Goal: Transaction & Acquisition: Purchase product/service

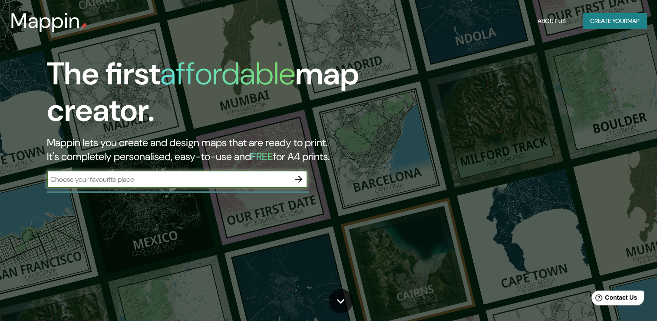
click at [146, 177] on input "text" at bounding box center [168, 179] width 243 height 10
type input "[GEOGRAPHIC_DATA]"
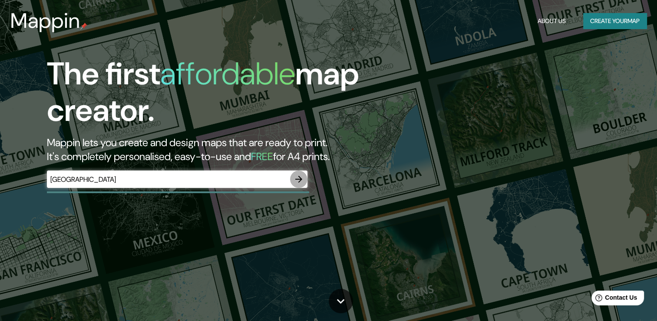
click at [298, 176] on icon "button" at bounding box center [299, 179] width 10 height 10
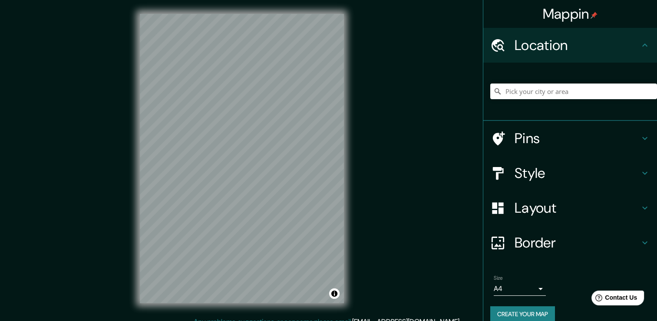
click at [531, 172] on h4 "Style" at bounding box center [577, 172] width 125 height 17
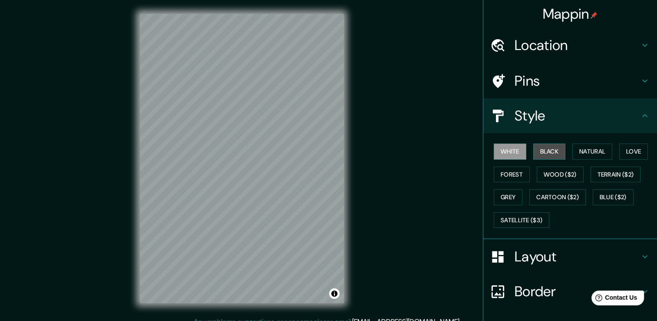
click at [538, 149] on button "Black" at bounding box center [550, 151] width 33 height 16
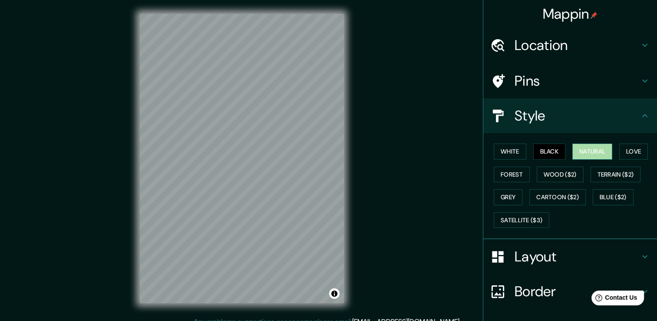
click at [591, 149] on button "Natural" at bounding box center [593, 151] width 40 height 16
click at [627, 149] on button "Love" at bounding box center [634, 151] width 29 height 16
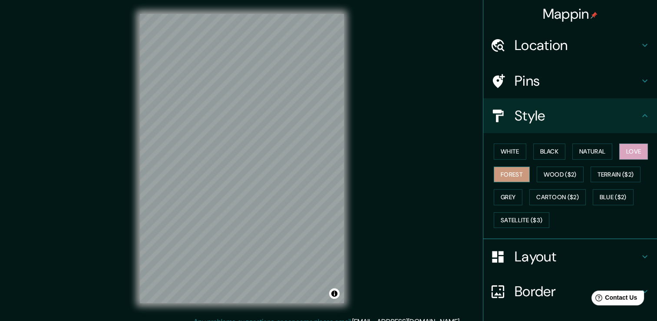
click at [509, 171] on button "Forest" at bounding box center [512, 174] width 36 height 16
click at [587, 147] on button "Natural" at bounding box center [593, 151] width 40 height 16
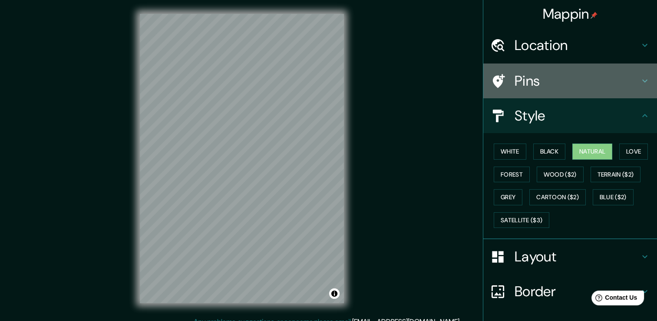
click at [515, 74] on h4 "Pins" at bounding box center [577, 80] width 125 height 17
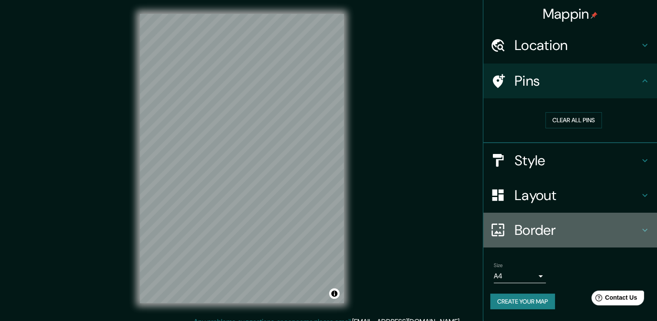
click at [531, 234] on h4 "Border" at bounding box center [577, 229] width 125 height 17
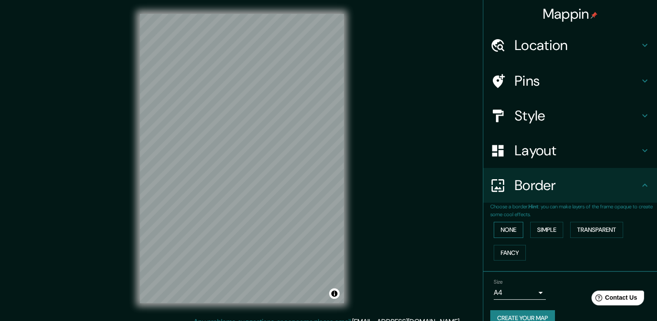
click at [502, 226] on button "None" at bounding box center [509, 230] width 30 height 16
click at [538, 225] on button "Simple" at bounding box center [547, 230] width 33 height 16
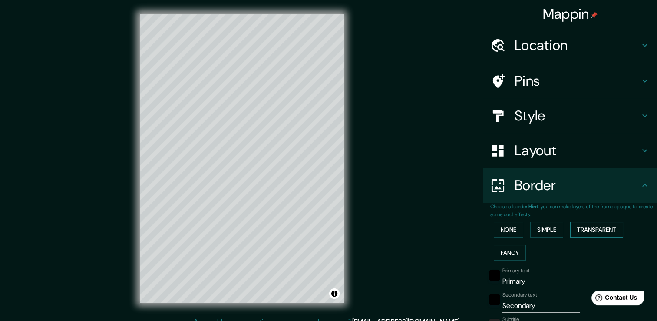
click at [580, 227] on button "Transparent" at bounding box center [597, 230] width 53 height 16
click at [504, 249] on button "Fancy" at bounding box center [510, 253] width 32 height 16
click at [504, 232] on button "None" at bounding box center [509, 230] width 30 height 16
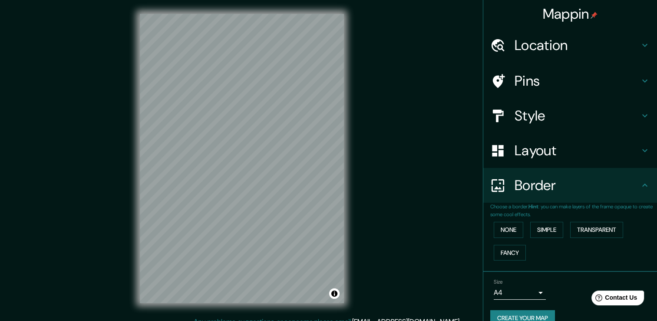
click at [513, 315] on button "Create your map" at bounding box center [523, 318] width 65 height 16
click at [532, 314] on button "Create your map" at bounding box center [523, 318] width 65 height 16
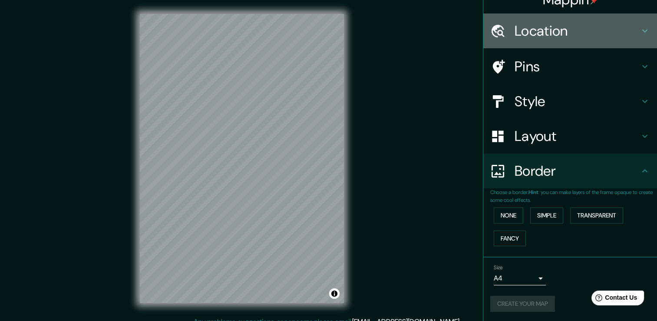
click at [540, 30] on h4 "Location" at bounding box center [577, 30] width 125 height 17
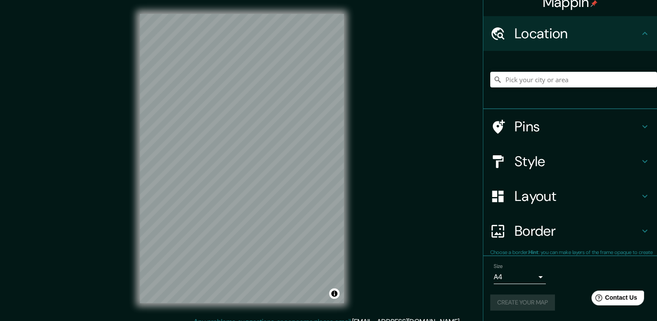
scroll to position [11, 0]
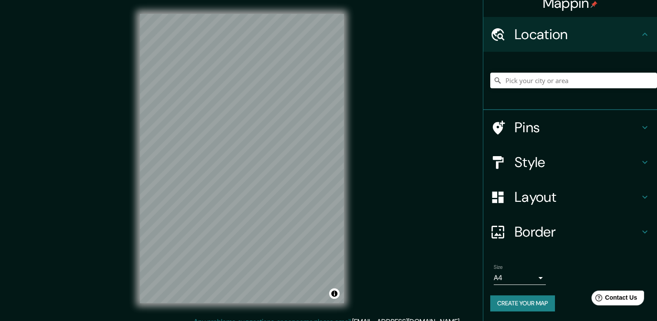
click at [530, 276] on body "Mappin Location Pins Style Layout Border Choose a border. Hint : you can make l…" at bounding box center [328, 160] width 657 height 321
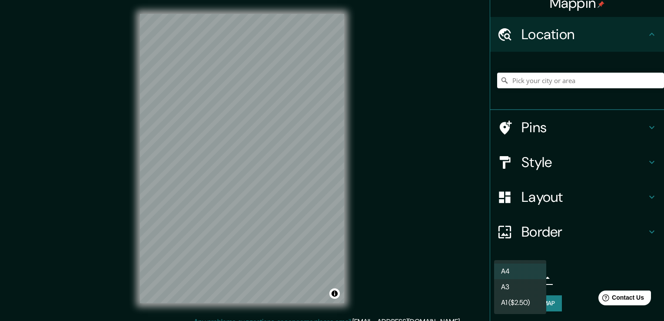
click at [518, 272] on li "A4" at bounding box center [520, 271] width 52 height 16
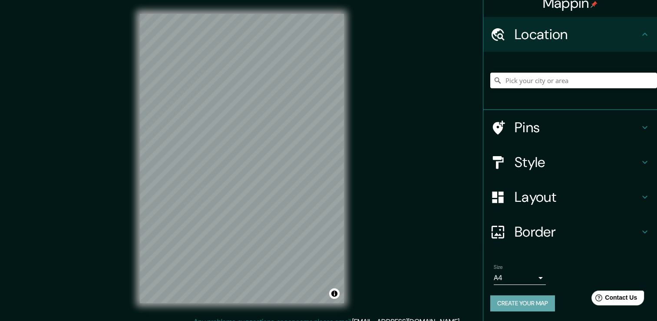
click at [531, 302] on button "Create your map" at bounding box center [523, 303] width 65 height 16
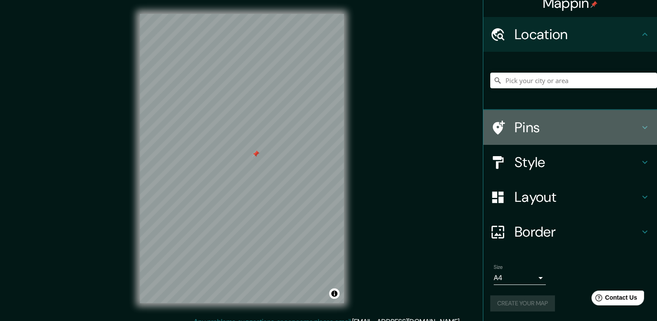
click at [517, 126] on h4 "Pins" at bounding box center [577, 127] width 125 height 17
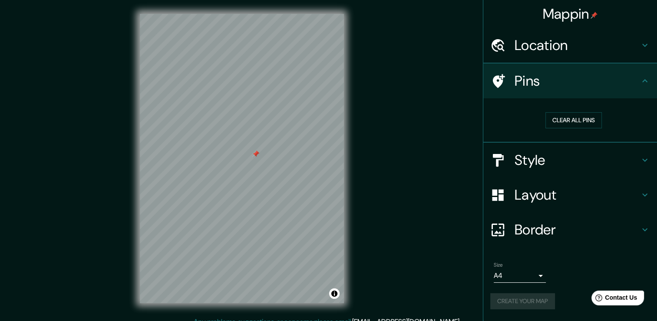
scroll to position [0, 0]
click at [566, 123] on button "Clear all pins" at bounding box center [574, 120] width 56 height 16
